Goal: Task Accomplishment & Management: Complete application form

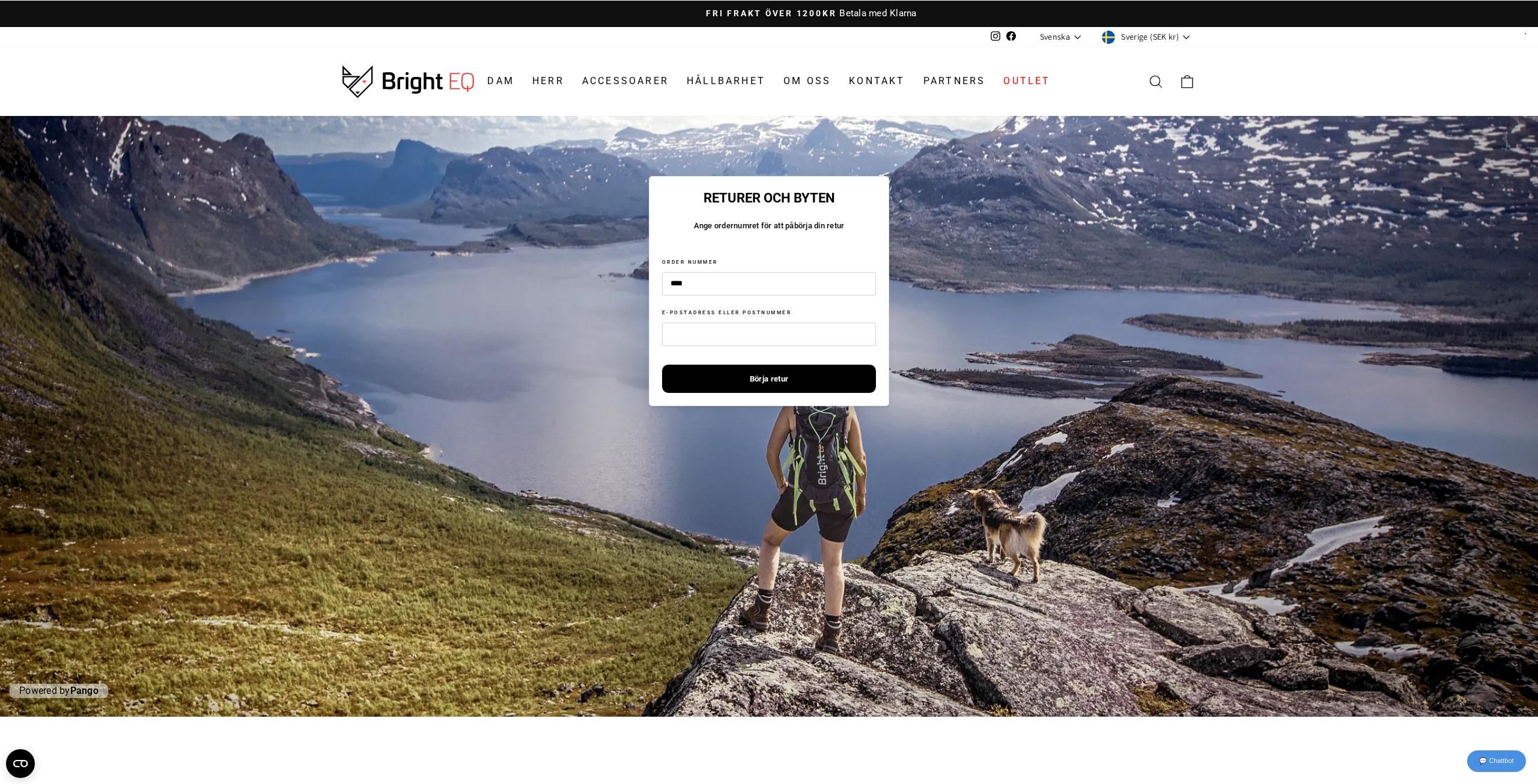
type input "****"
click at [712, 337] on input "E-postadress eller postnummer" at bounding box center [769, 334] width 214 height 23
type input "**********"
click at [761, 383] on span "Börja retur" at bounding box center [769, 379] width 39 height 27
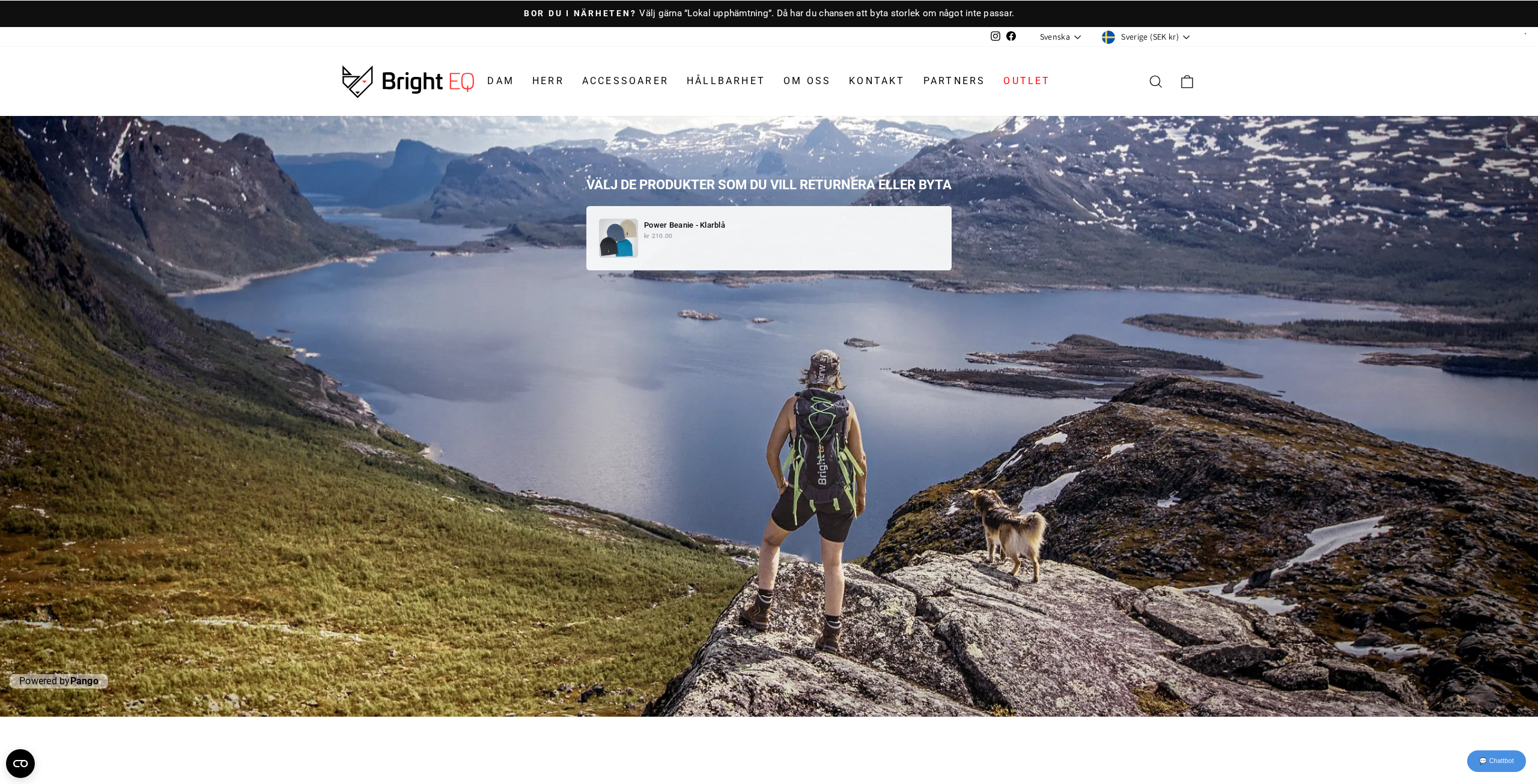
click at [721, 238] on p "kr 210.00" at bounding box center [791, 236] width 295 height 10
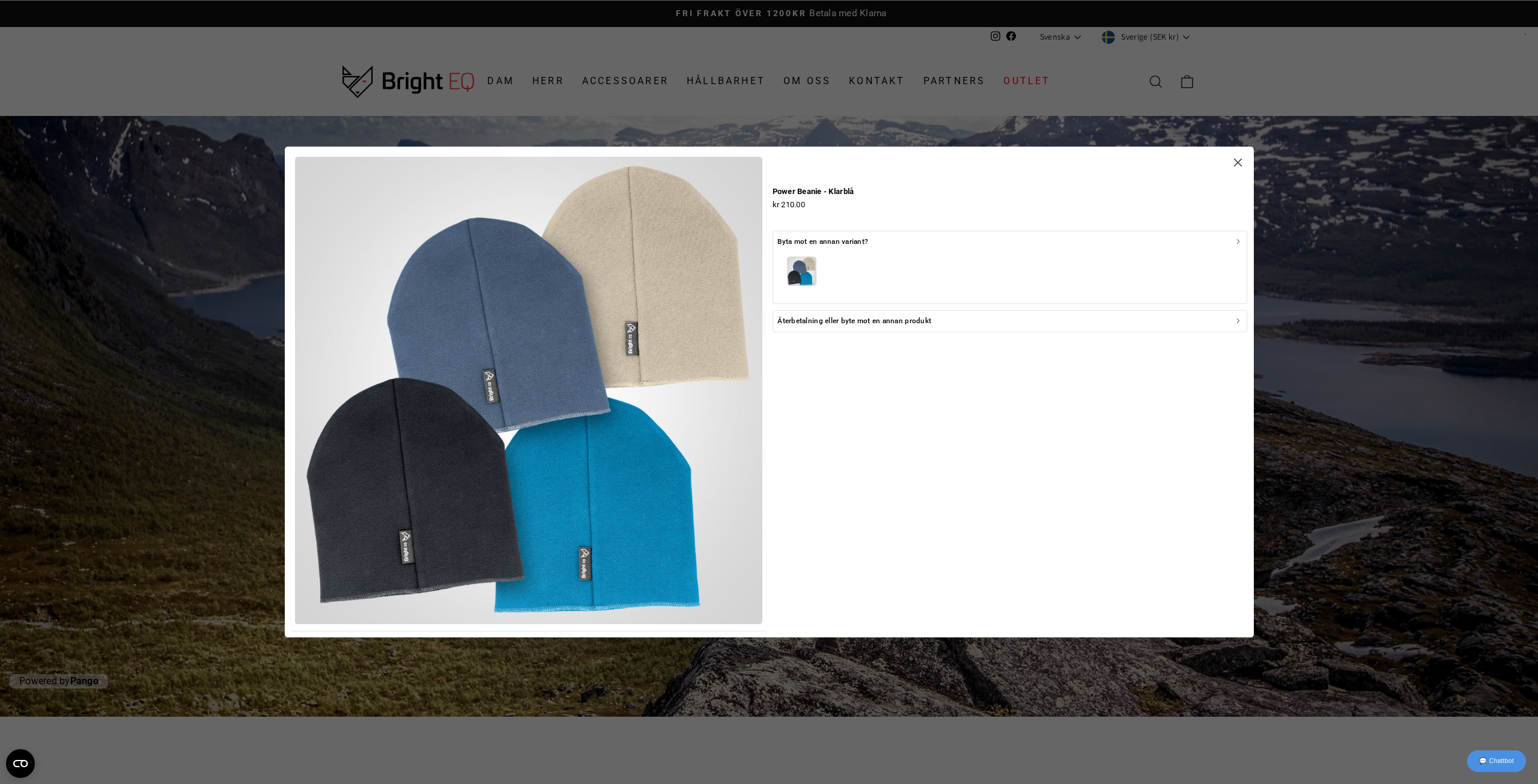
click at [987, 264] on div "button" at bounding box center [1010, 273] width 464 height 52
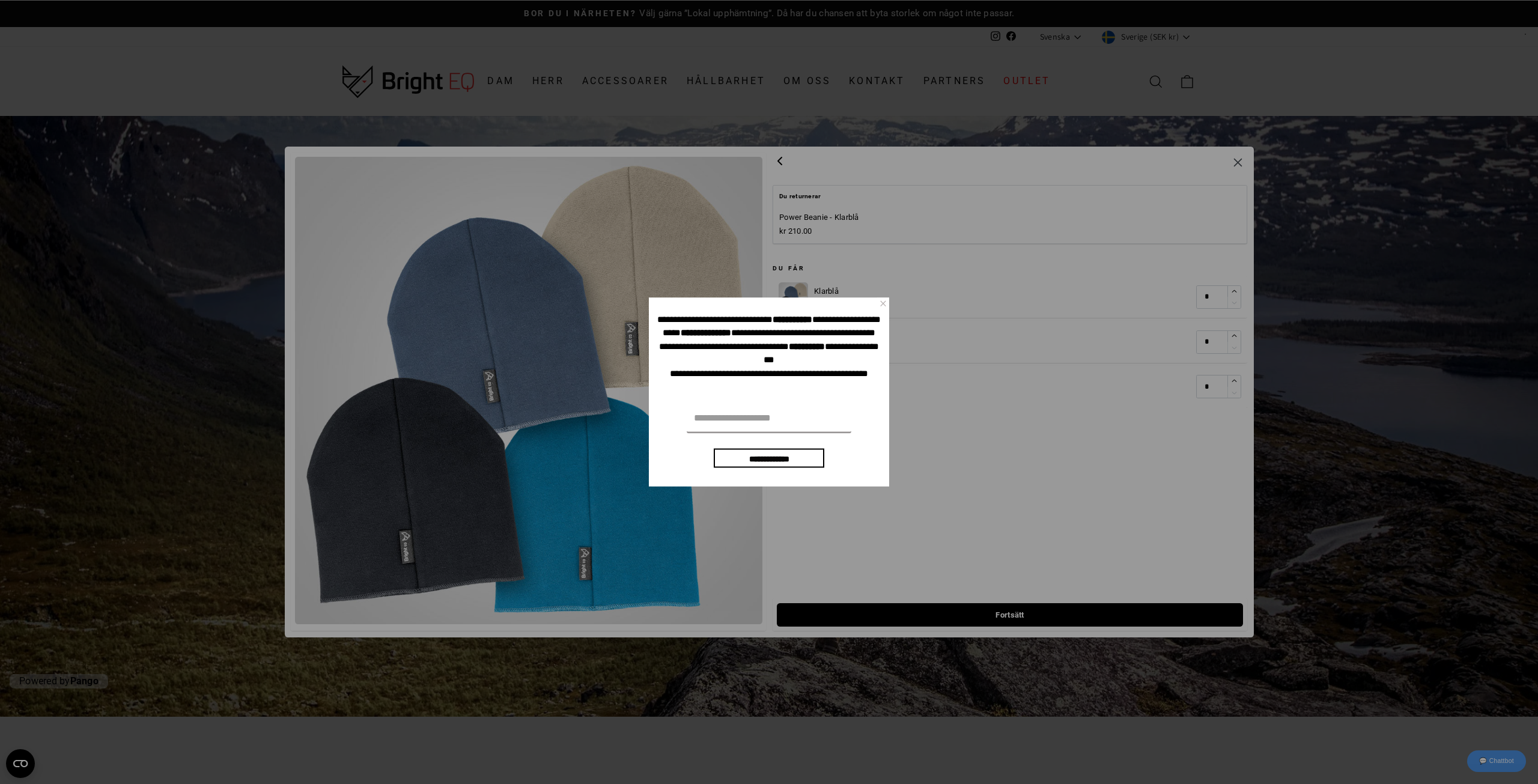
click at [883, 303] on div "×" at bounding box center [883, 303] width 12 height 12
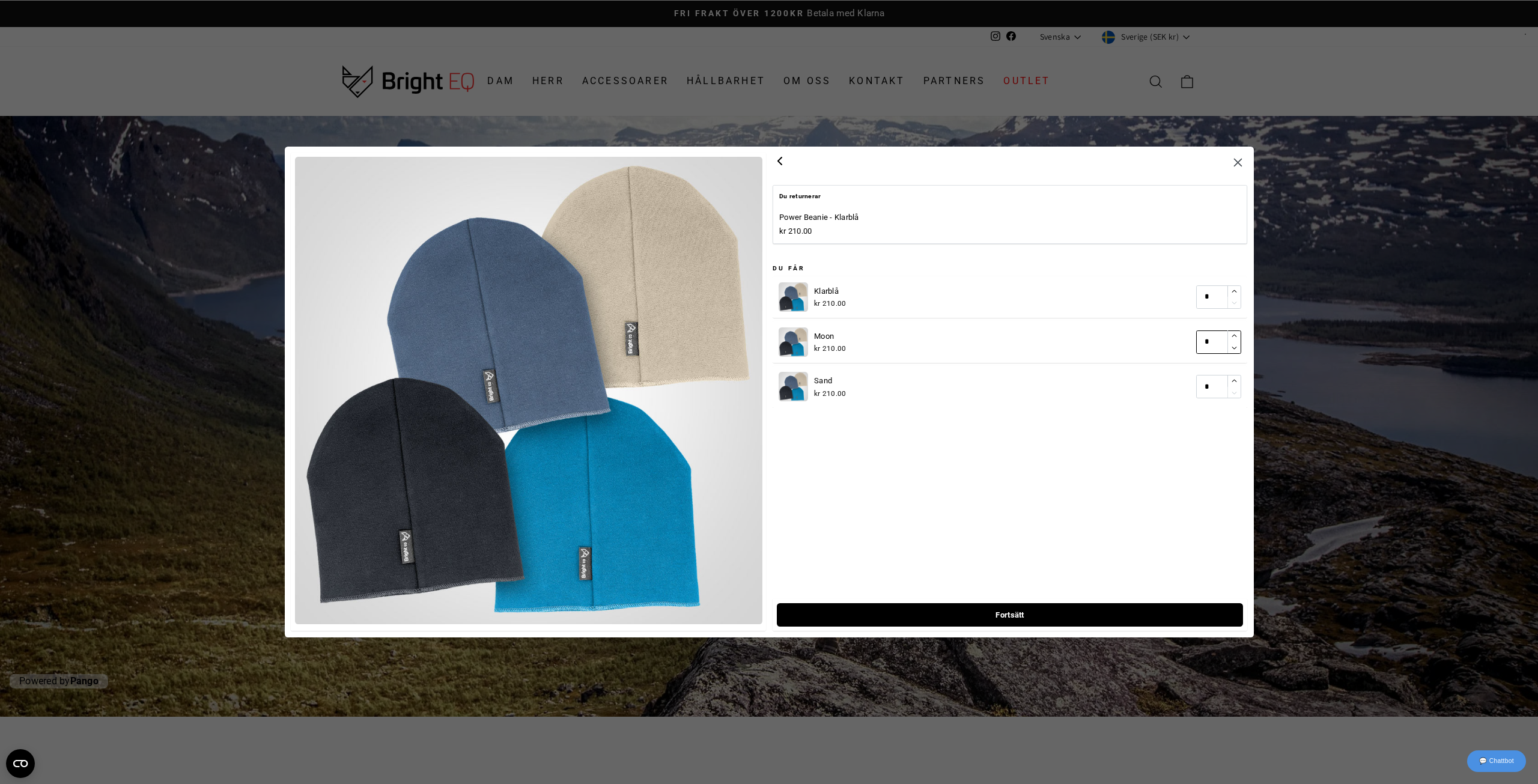
click at [1233, 337] on icon "button" at bounding box center [1234, 336] width 8 height 8
type input "*"
click at [776, 161] on icon "button" at bounding box center [779, 161] width 14 height 14
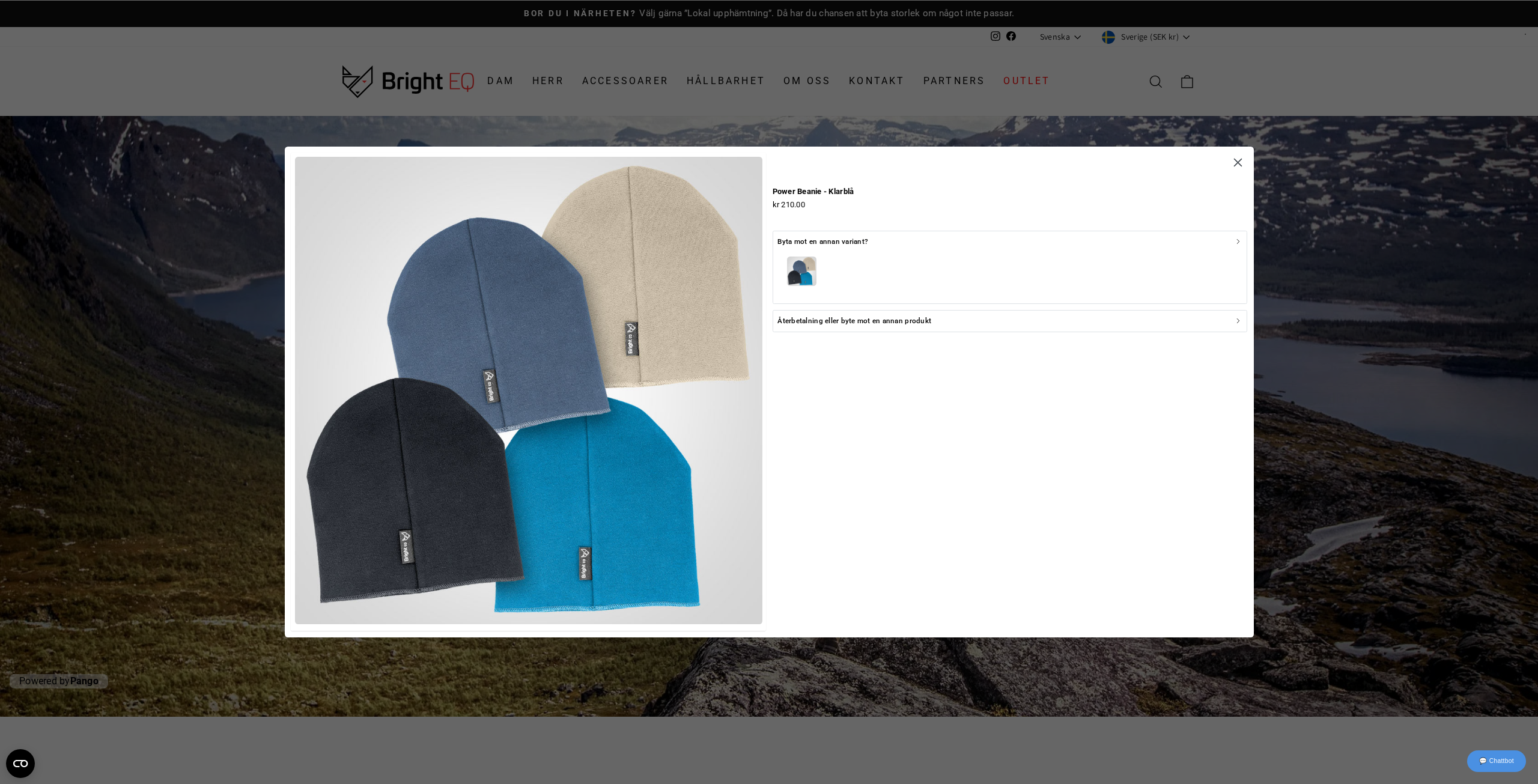
click at [835, 323] on p "Återbetalning eller byte mot en annan produkt" at bounding box center [855, 321] width 154 height 12
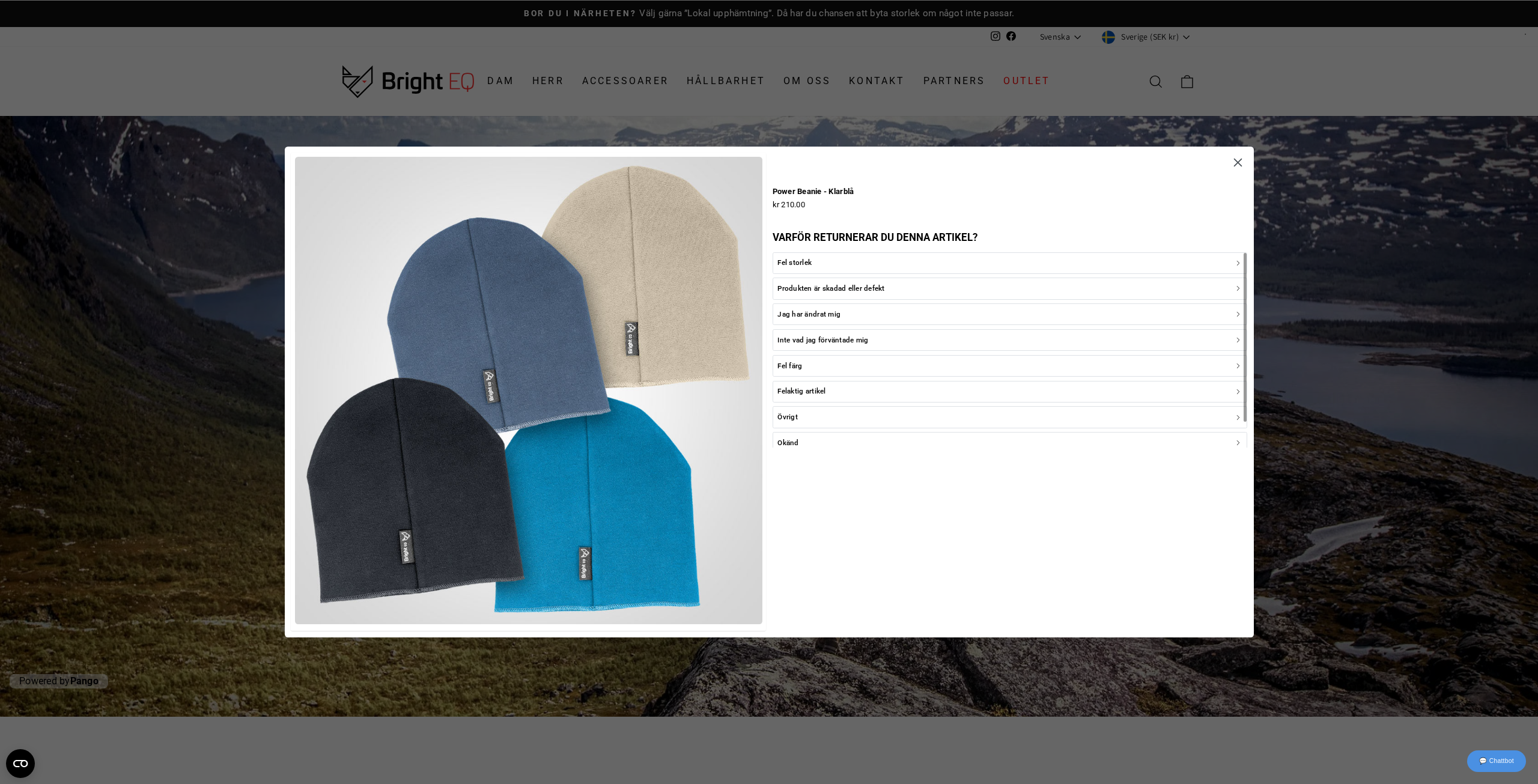
click at [812, 260] on div "Fel storlek" at bounding box center [1010, 263] width 464 height 12
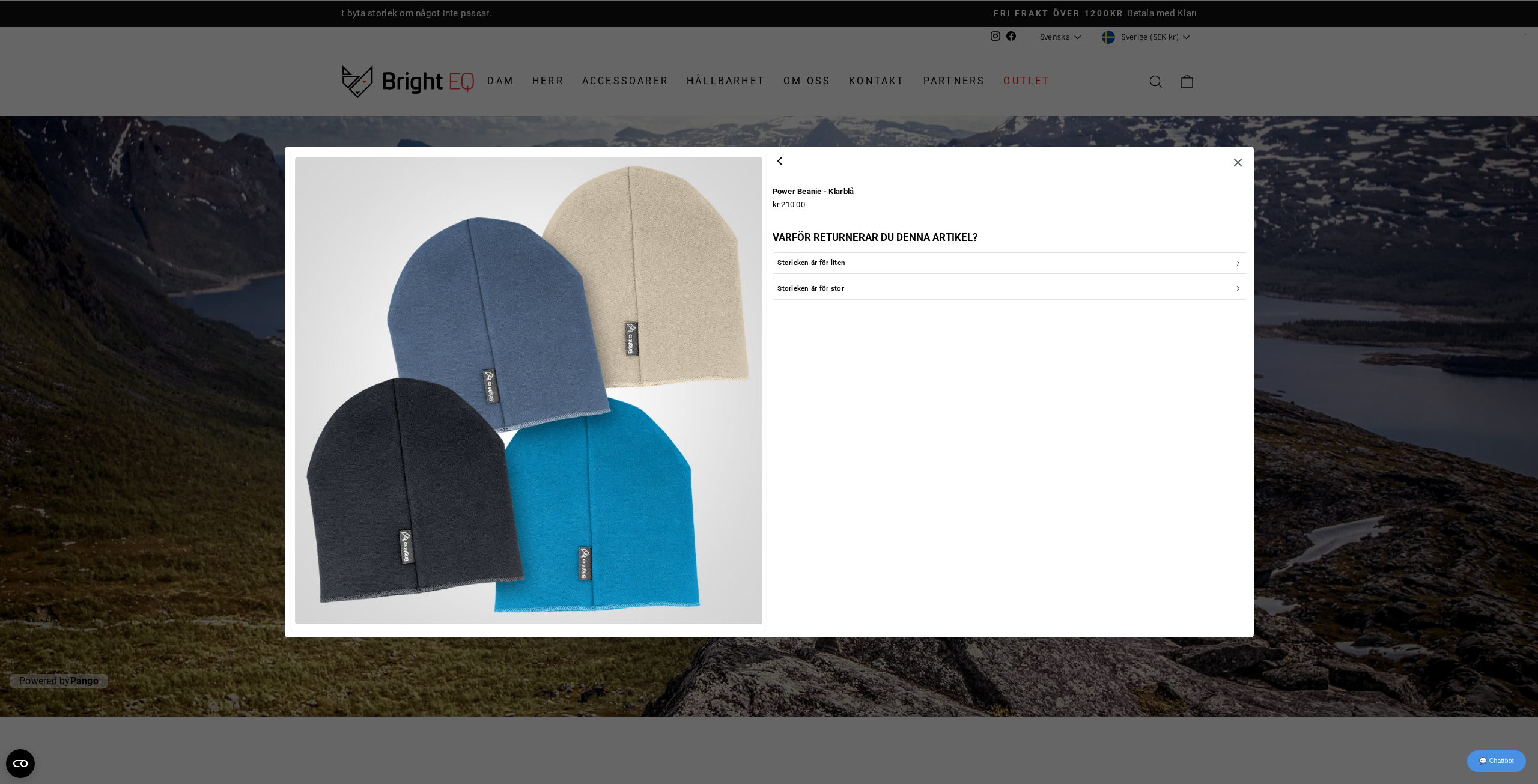
click at [831, 258] on p "Storleken är för liten" at bounding box center [811, 263] width 68 height 12
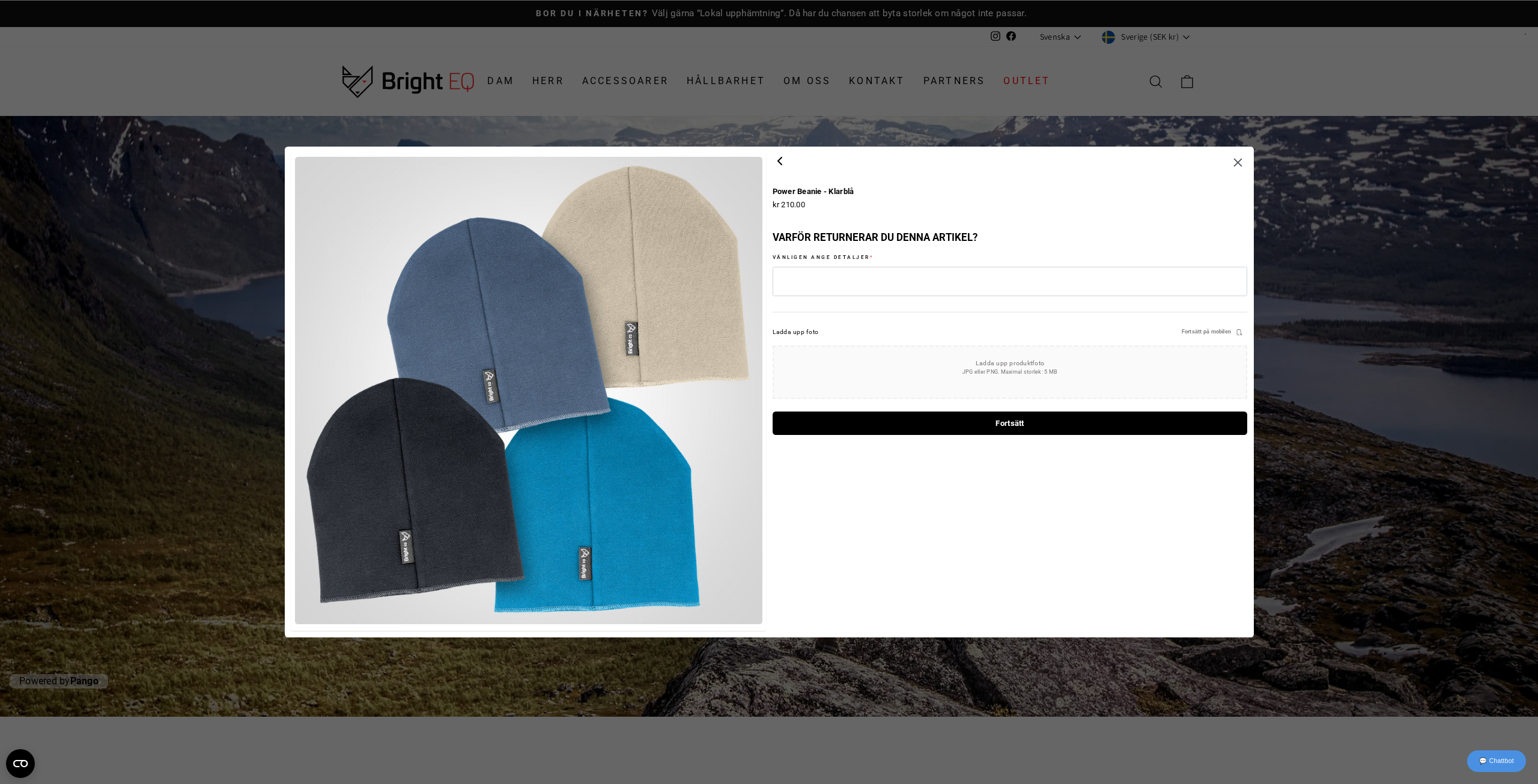
click at [778, 162] on icon "button" at bounding box center [780, 160] width 4 height 7
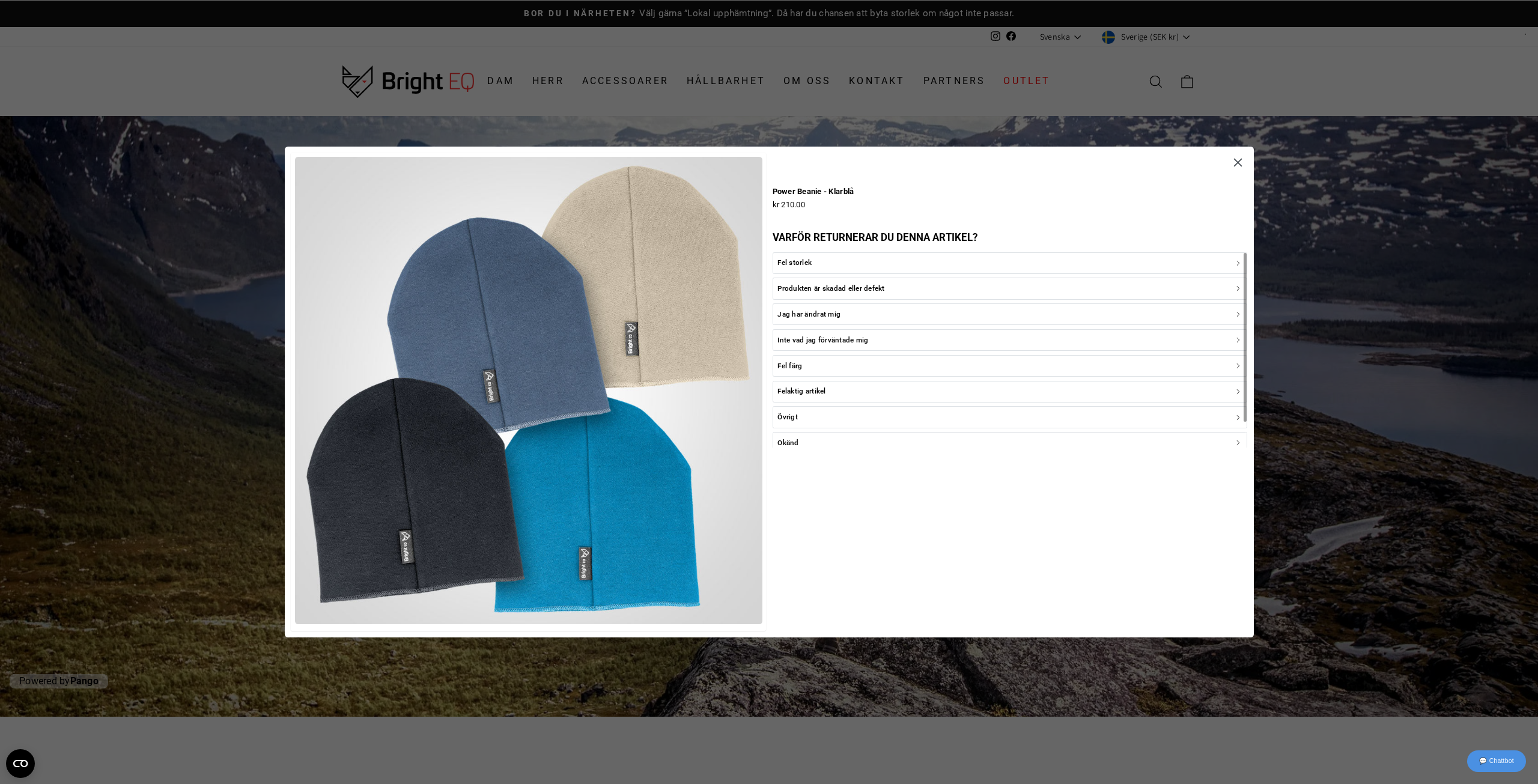
click at [837, 312] on p "Jag har ändrat mig" at bounding box center [809, 315] width 63 height 12
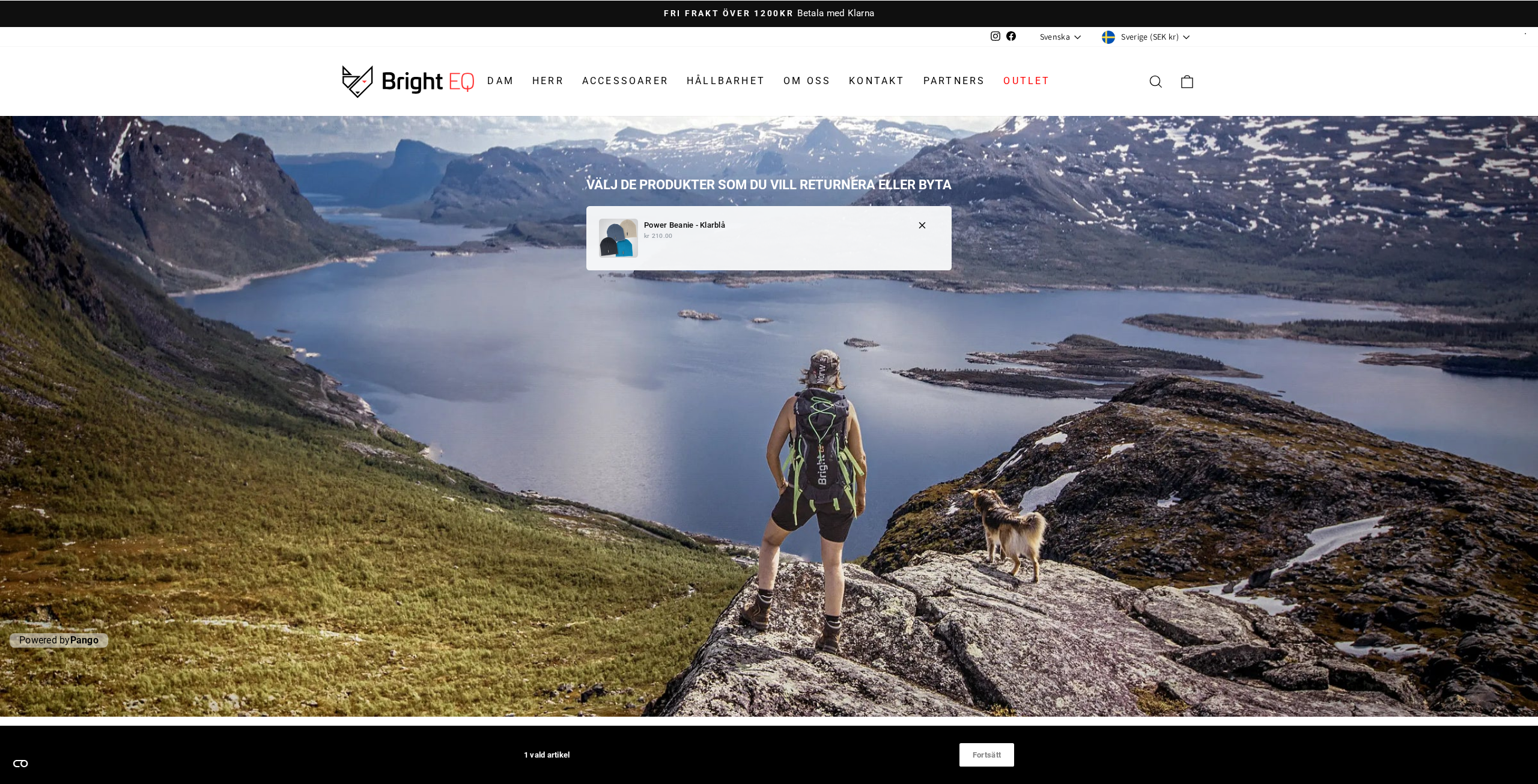
click at [715, 241] on div "Power Beanie - Klarblå kr 210.00" at bounding box center [769, 238] width 340 height 39
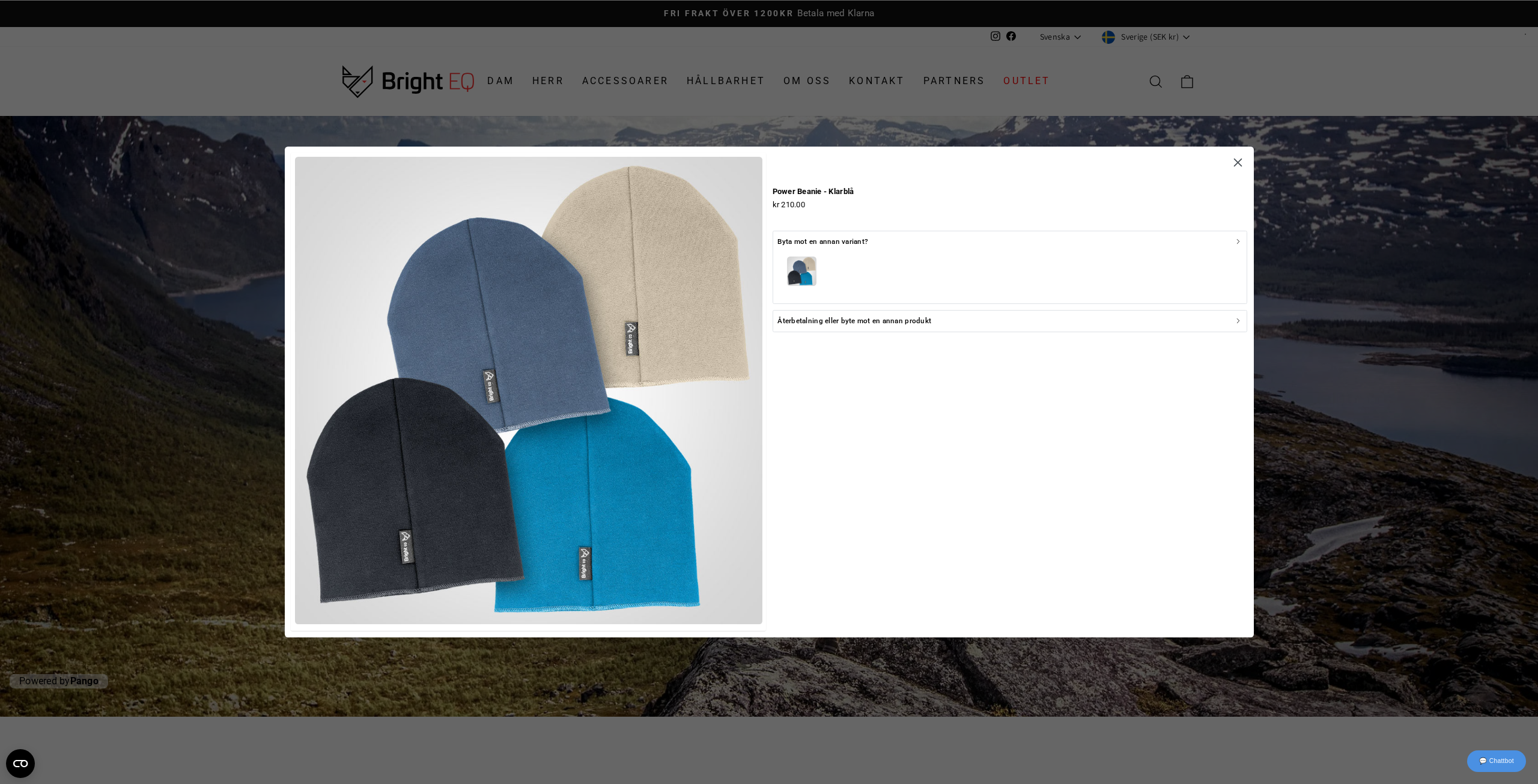
click at [841, 320] on p "Återbetalning eller byte mot en annan produkt" at bounding box center [855, 321] width 154 height 12
